Goal: Information Seeking & Learning: Understand process/instructions

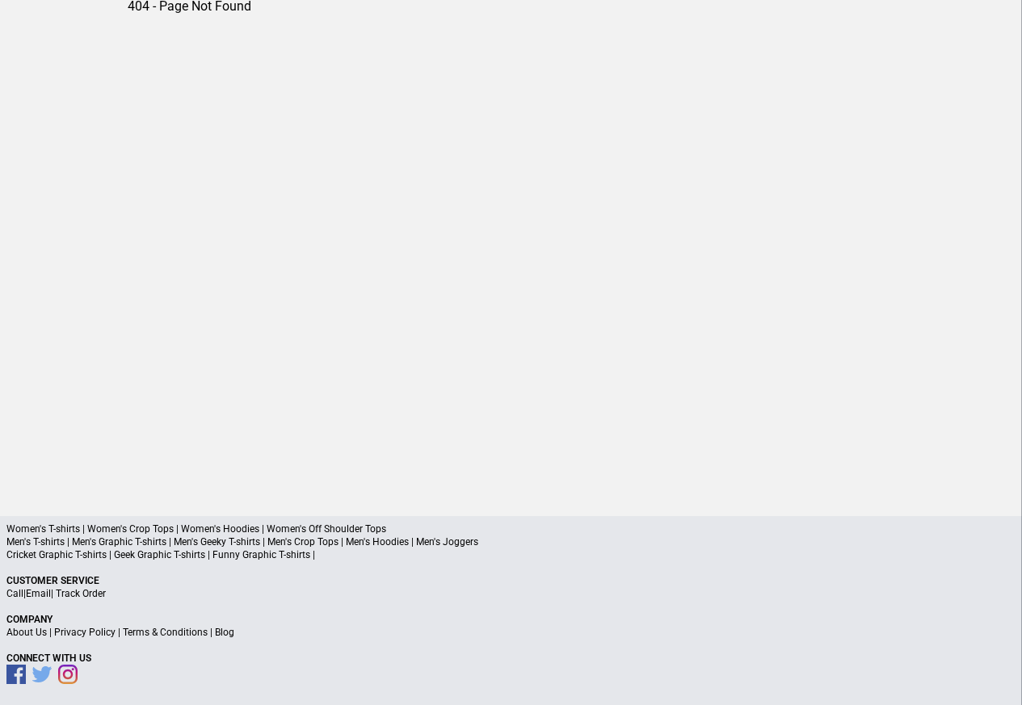
scroll to position [212, 0]
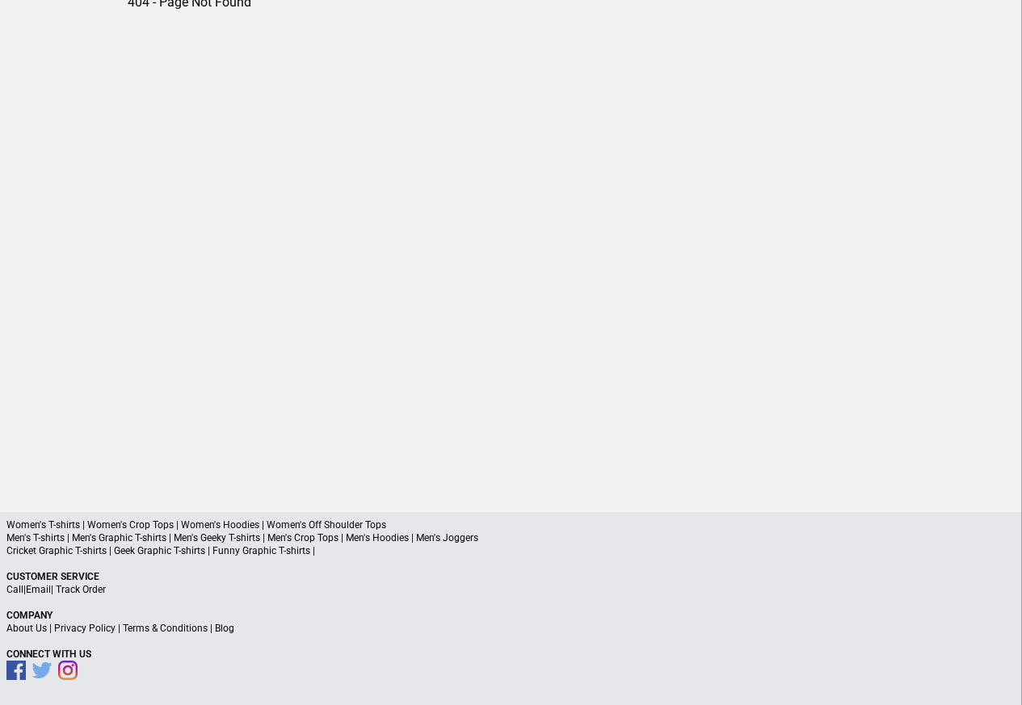
click at [146, 628] on link "Terms & Conditions" at bounding box center [165, 628] width 85 height 11
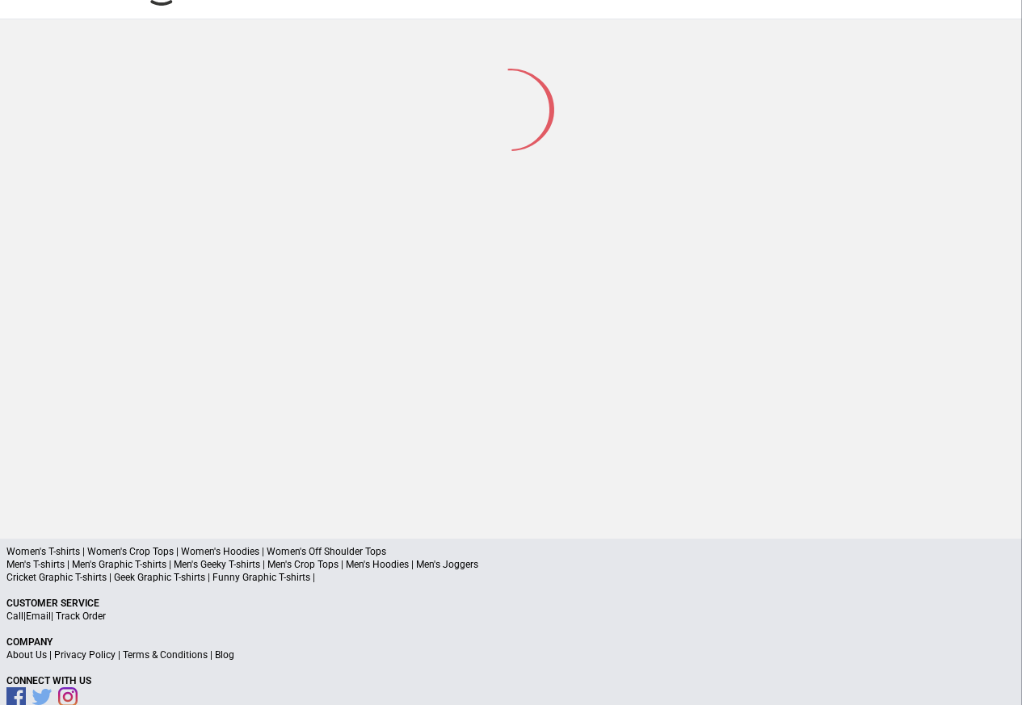
scroll to position [77, 0]
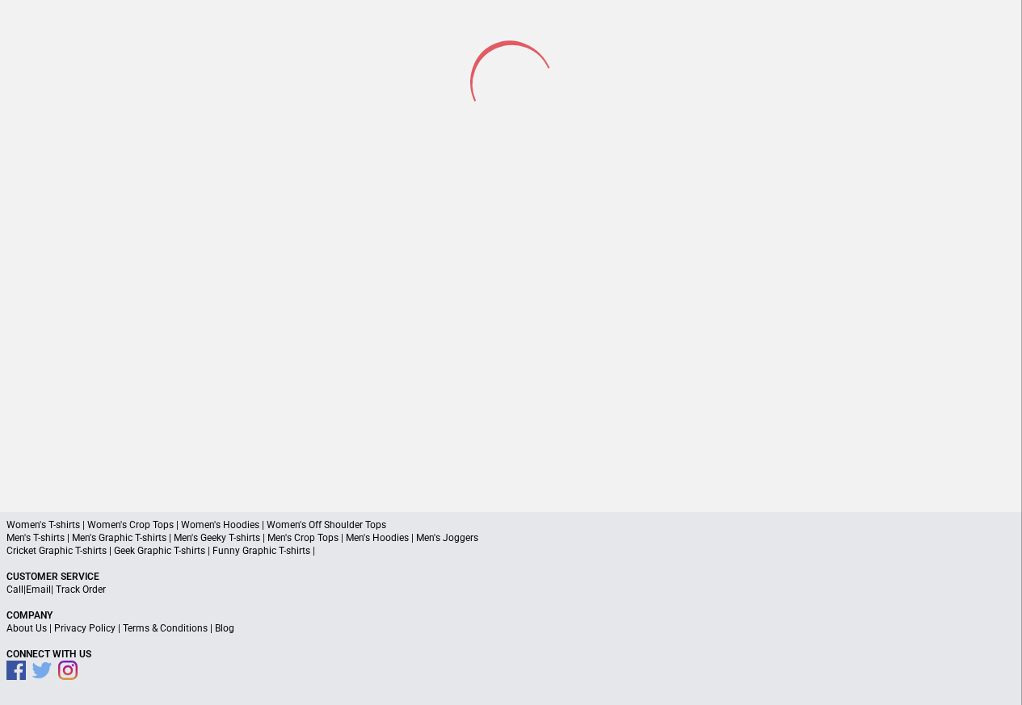
scroll to position [75, 0]
